Goal: Find specific page/section: Find specific page/section

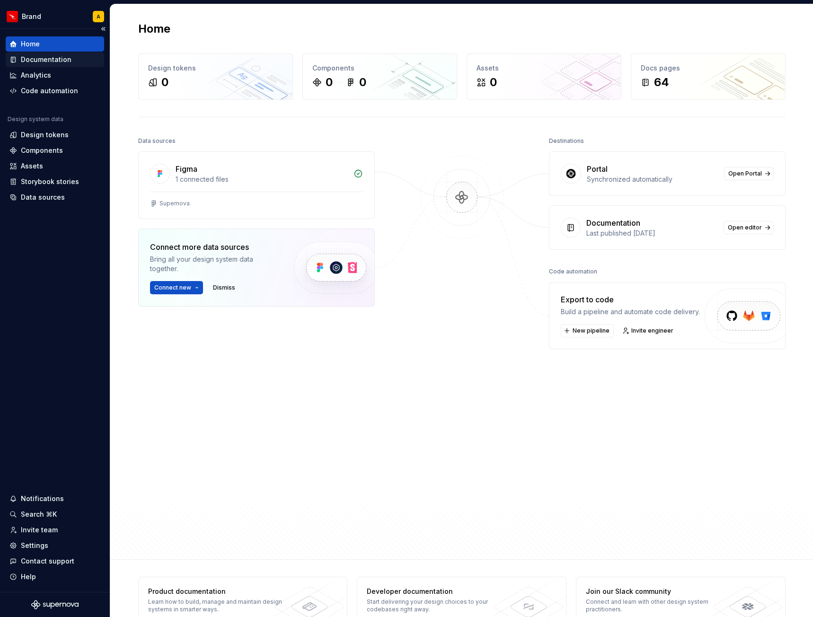
click at [51, 58] on div "Documentation" at bounding box center [46, 59] width 51 height 9
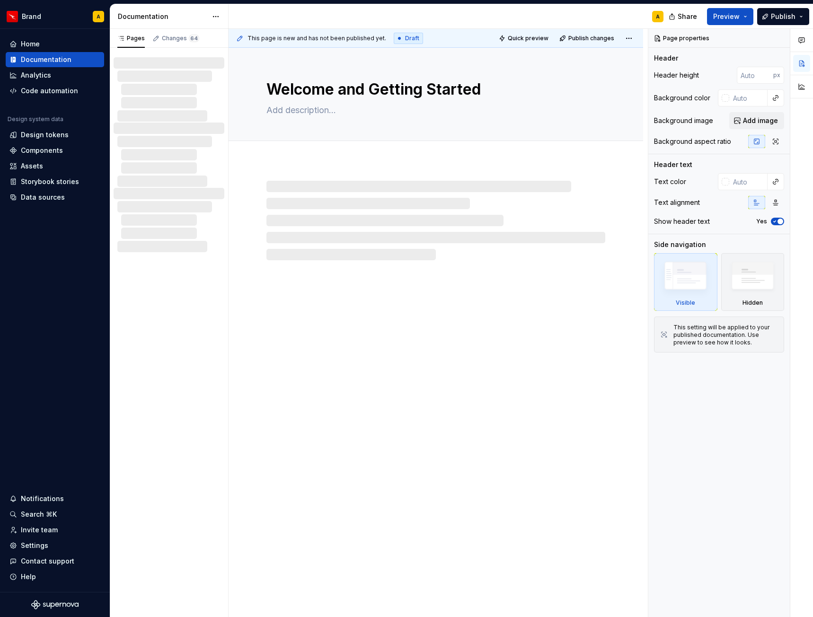
type textarea "*"
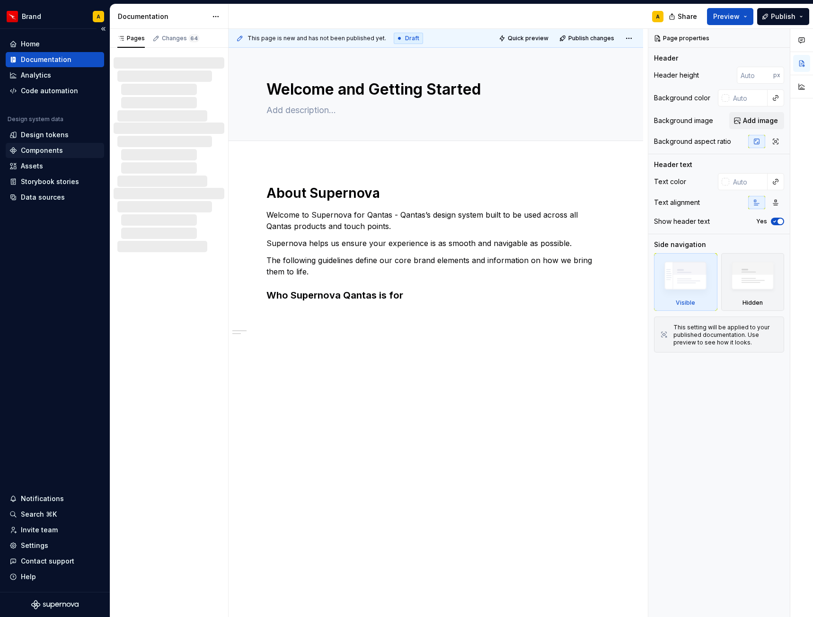
click at [35, 150] on div "Components" at bounding box center [42, 150] width 42 height 9
